Goal: Task Accomplishment & Management: Complete application form

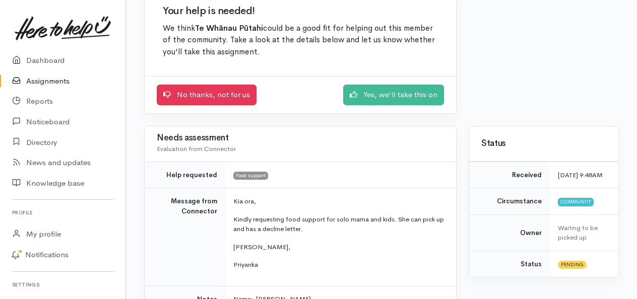
scroll to position [101, 0]
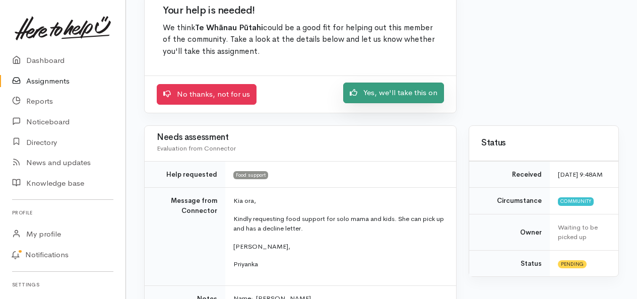
click at [382, 85] on link "Yes, we'll take this on" at bounding box center [393, 93] width 101 height 21
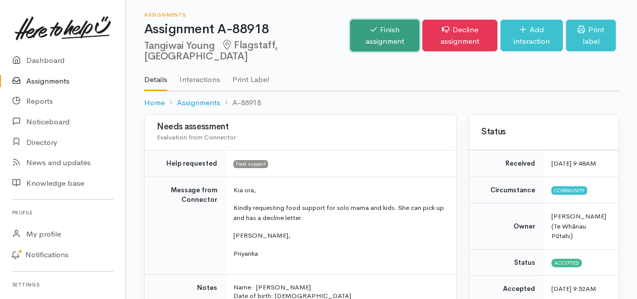
click at [357, 30] on link "Finish assignment" at bounding box center [384, 36] width 69 height 32
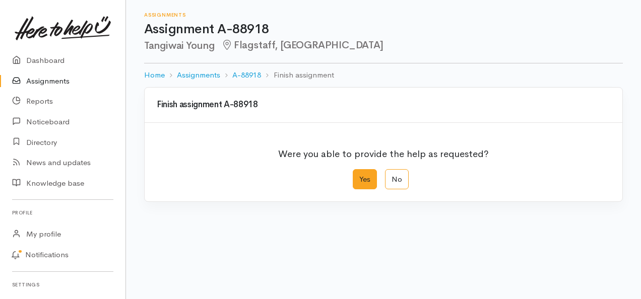
click at [362, 177] on label "Yes" at bounding box center [365, 179] width 24 height 21
click at [359, 176] on input "Yes" at bounding box center [356, 172] width 7 height 7
radio input "true"
drag, startPoint x: 636, startPoint y: 176, endPoint x: 633, endPoint y: 209, distance: 32.9
click at [633, 209] on div "Finish assignment A-88918 Were you able to provide the help as requested? Yes N…" at bounding box center [381, 257] width 511 height 340
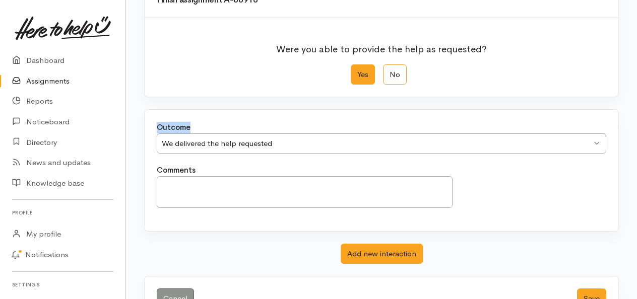
scroll to position [136, 0]
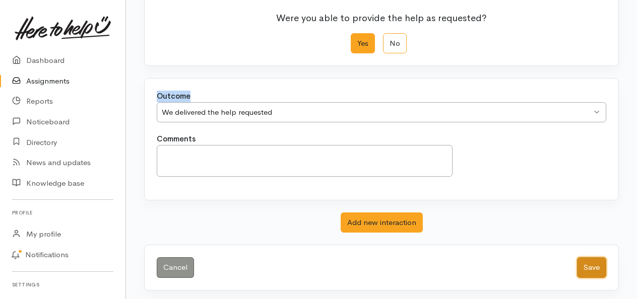
click at [592, 267] on button "Save" at bounding box center [591, 267] width 29 height 21
